Goal: Information Seeking & Learning: Understand process/instructions

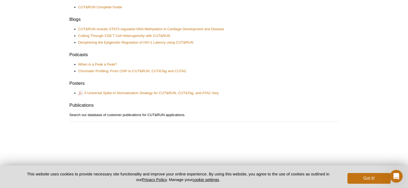
scroll to position [268, 0]
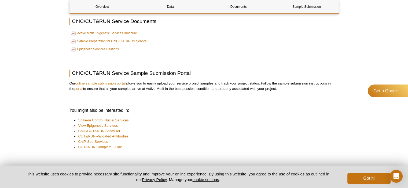
scroll to position [759, 0]
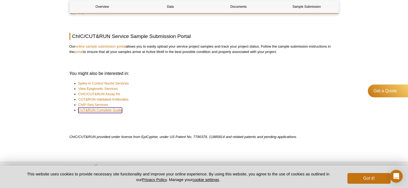
click at [114, 113] on link "CUT&RUN Complete Guide" at bounding box center [100, 110] width 44 height 5
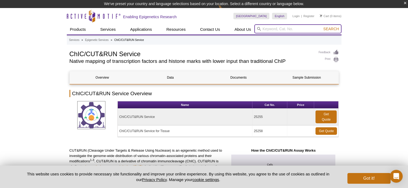
click at [271, 32] on input "search" at bounding box center [297, 28] width 87 height 9
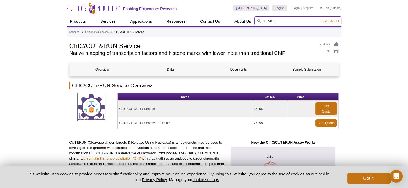
type input "cut&run"
click at [321, 18] on button "Search" at bounding box center [330, 20] width 19 height 5
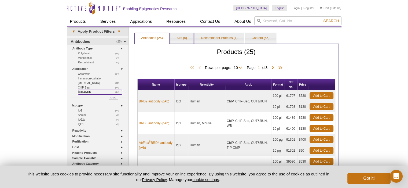
click at [83, 91] on link "(14) CUT&RUN" at bounding box center [100, 92] width 44 height 5
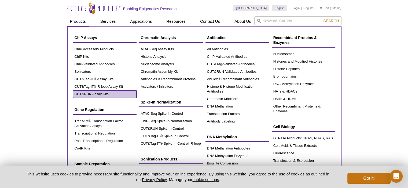
click at [108, 97] on link "CUT&RUN Assay Kits" at bounding box center [105, 95] width 64 height 8
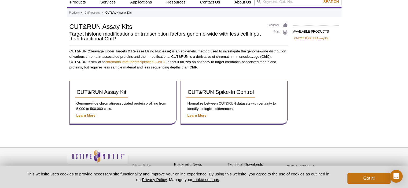
scroll to position [25, 0]
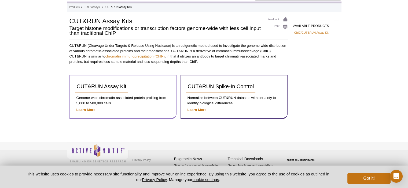
click at [84, 106] on div "CUT&RUN Assay Kit Genome-wide chromatin-associated protein profiling from 5,000…" at bounding box center [122, 97] width 107 height 44
click at [87, 107] on p "Learn More" at bounding box center [123, 109] width 96 height 5
click at [89, 109] on strong "Learn More" at bounding box center [85, 110] width 19 height 4
click at [90, 110] on strong "Learn More" at bounding box center [85, 110] width 19 height 4
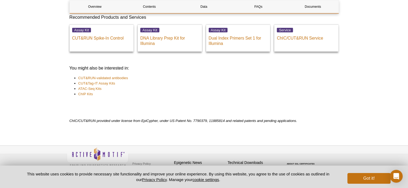
scroll to position [1893, 0]
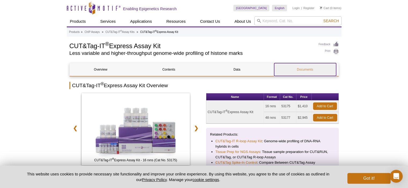
click at [300, 75] on link "Documents" at bounding box center [305, 69] width 62 height 13
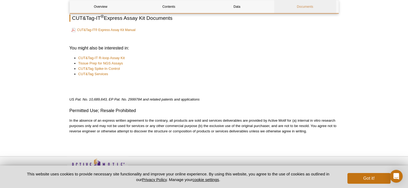
scroll to position [627, 0]
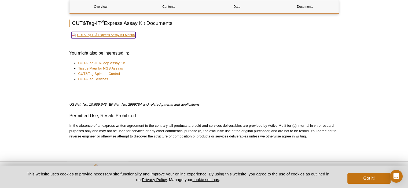
click at [113, 32] on link "CUT&Tag-IT® Express Assay Kit Manual" at bounding box center [103, 35] width 64 height 6
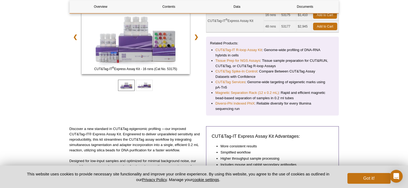
scroll to position [0, 0]
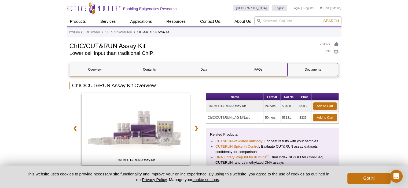
click at [315, 73] on link "Documents" at bounding box center [312, 69] width 50 height 13
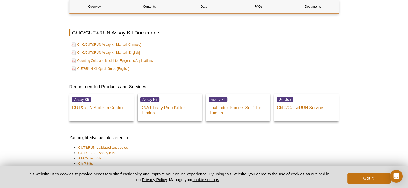
scroll to position [1259, 0]
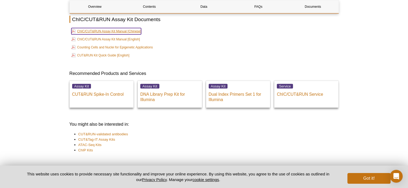
click at [130, 34] on link "ChIC/CUT&RUN Assay Kit Manual [Chinese]" at bounding box center [106, 31] width 70 height 6
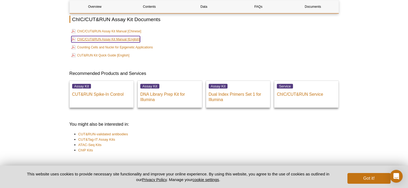
click at [110, 41] on link "ChIC/CUT&RUN Assay Kit Manual [English]" at bounding box center [105, 39] width 69 height 6
